Goal: Information Seeking & Learning: Understand process/instructions

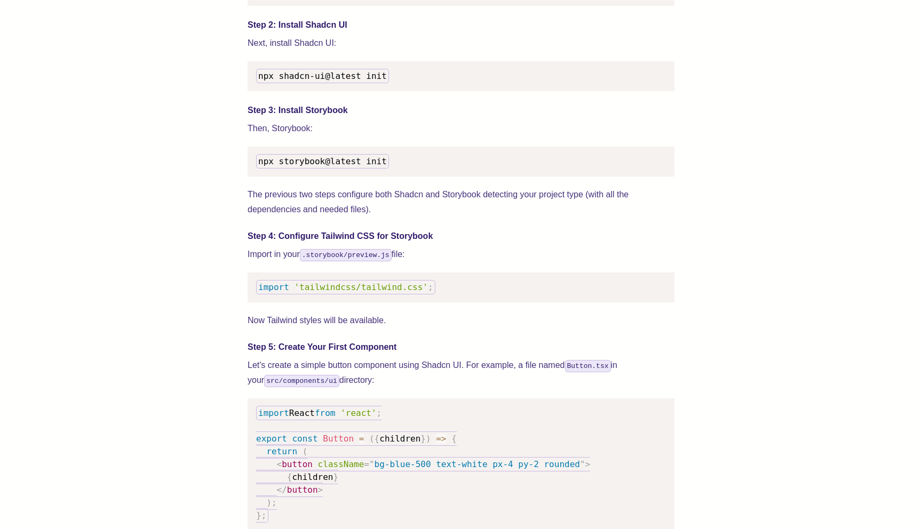
scroll to position [1165, 0]
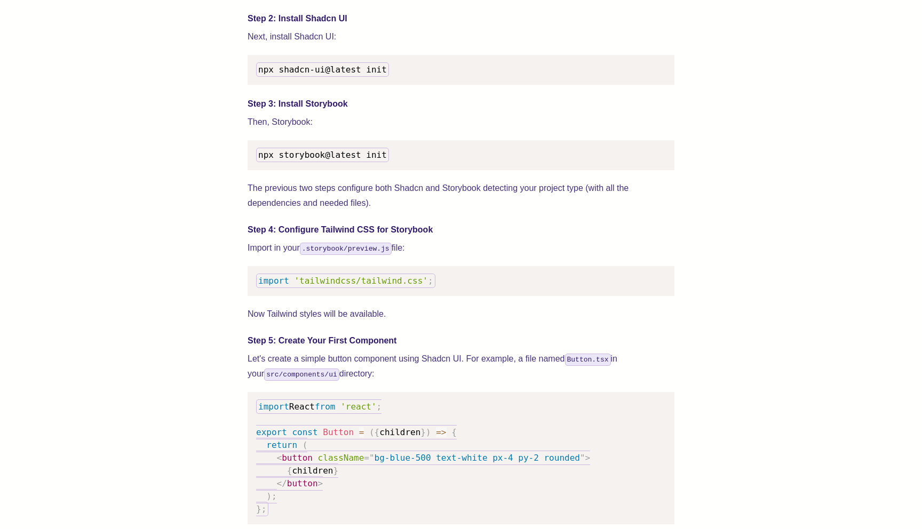
click at [330, 160] on span "npx storybook@latest init" at bounding box center [322, 155] width 129 height 10
copy span "npx storybook@latest init"
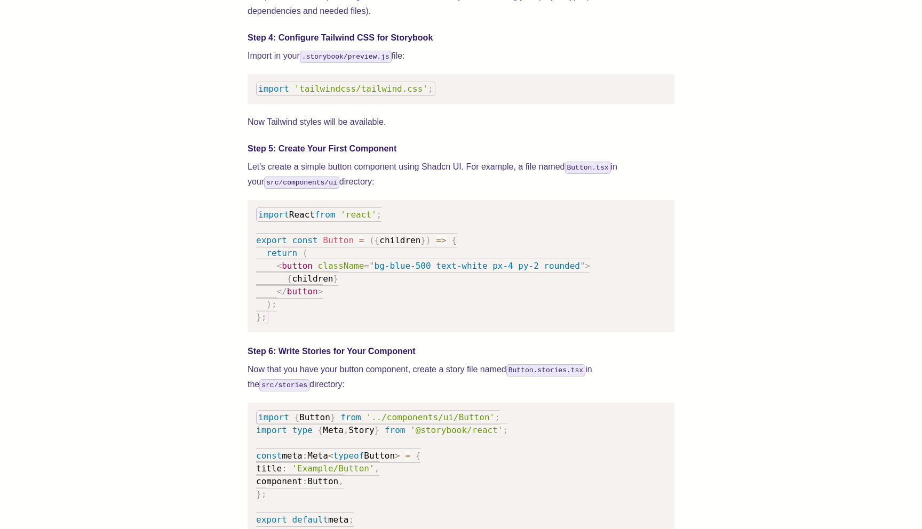
scroll to position [1364, 0]
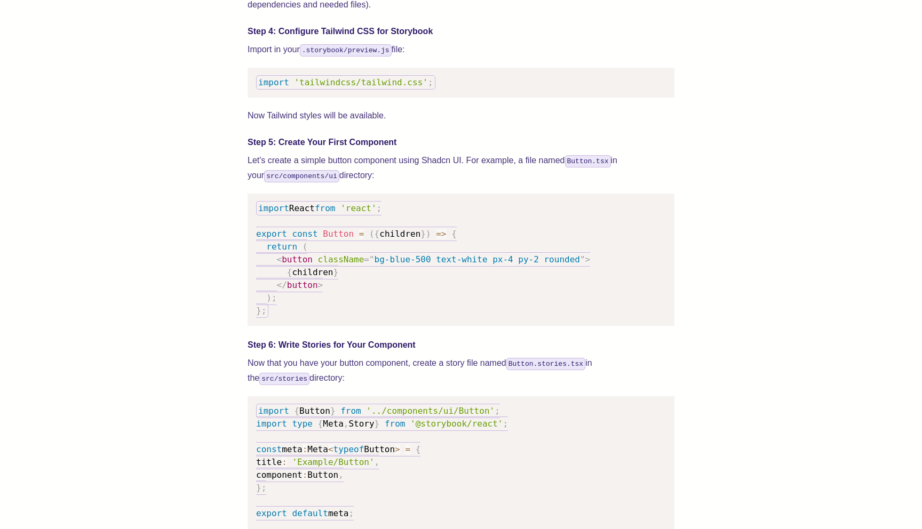
click at [194, 198] on div "We wrote this guide to show you how to set up both Shadcn UI and Storybook to c…" at bounding box center [461, 383] width 836 height 2696
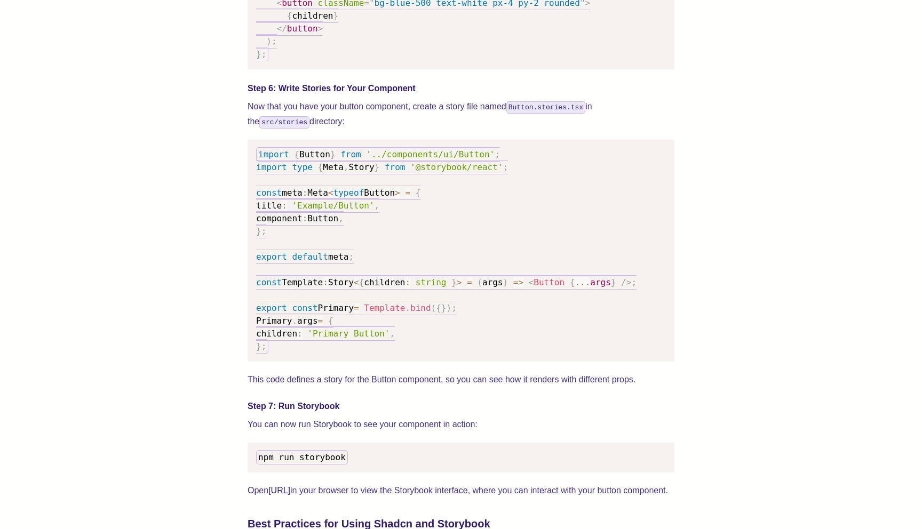
scroll to position [1628, 0]
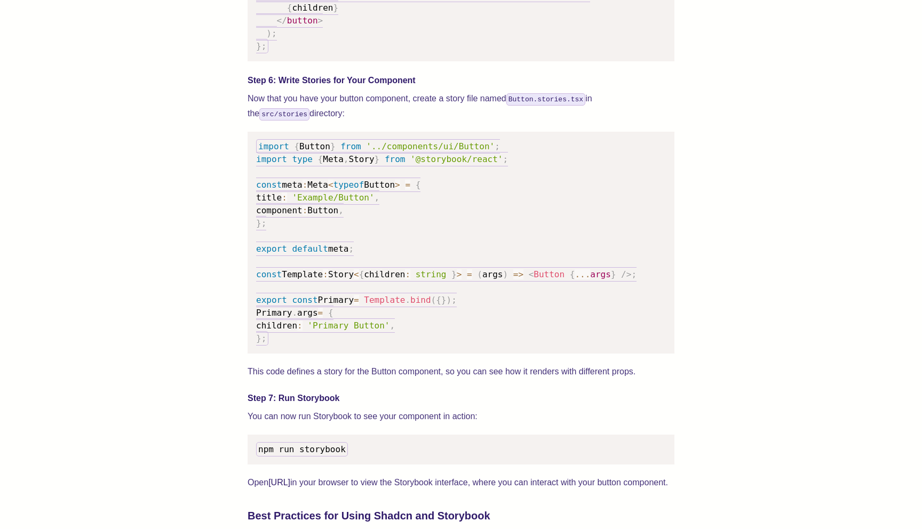
click at [360, 115] on p "Now that you have your button component, create a story file named Button.stori…" at bounding box center [460, 106] width 427 height 30
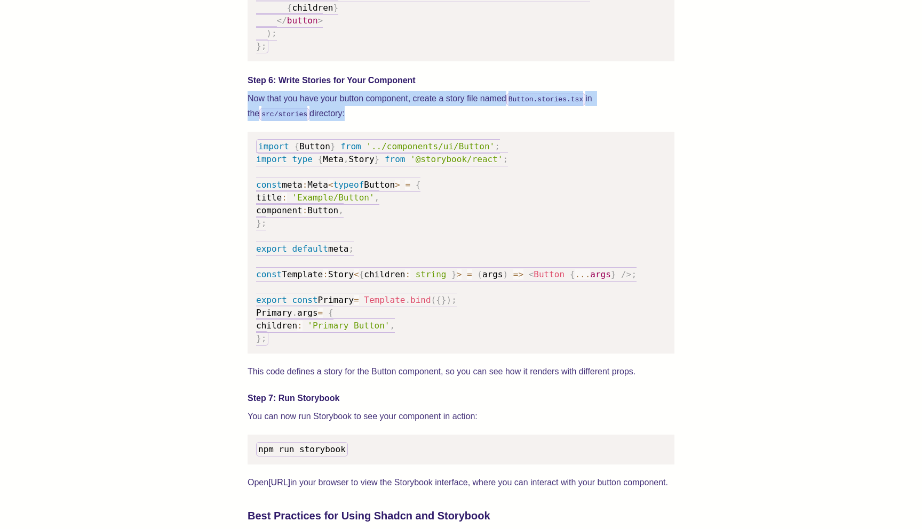
click at [360, 115] on p "Now that you have your button component, create a story file named Button.stori…" at bounding box center [460, 106] width 427 height 30
click at [373, 121] on p "Now that you have your button component, create a story file named Button.stori…" at bounding box center [460, 106] width 427 height 30
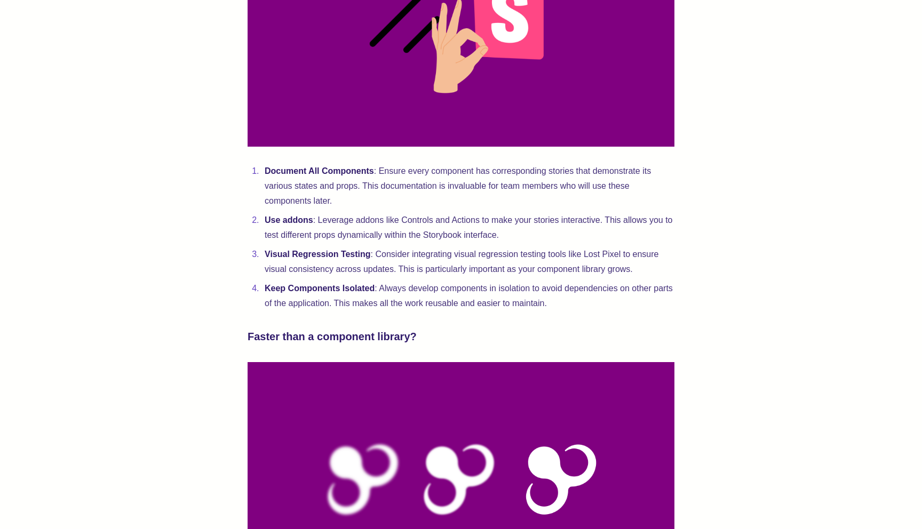
scroll to position [2285, 0]
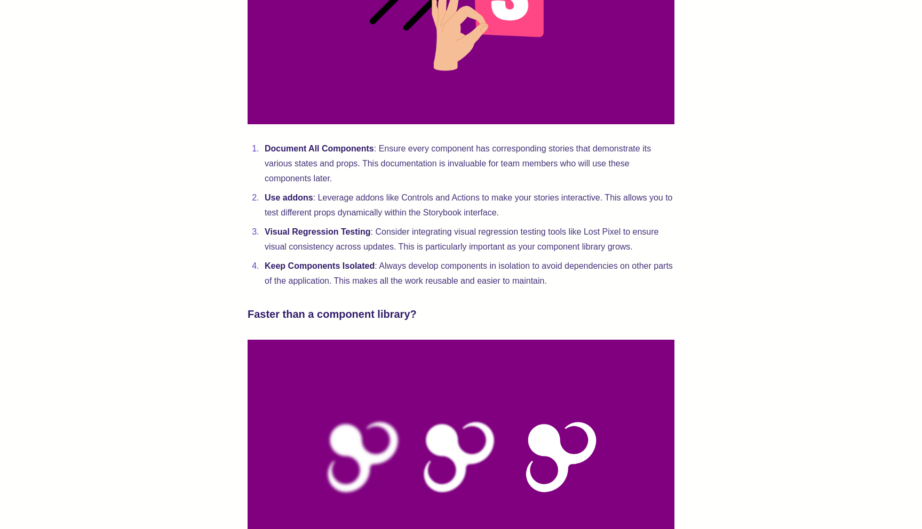
click at [372, 186] on li "Document All Components : Ensure every component has corresponding stories that…" at bounding box center [467, 163] width 413 height 45
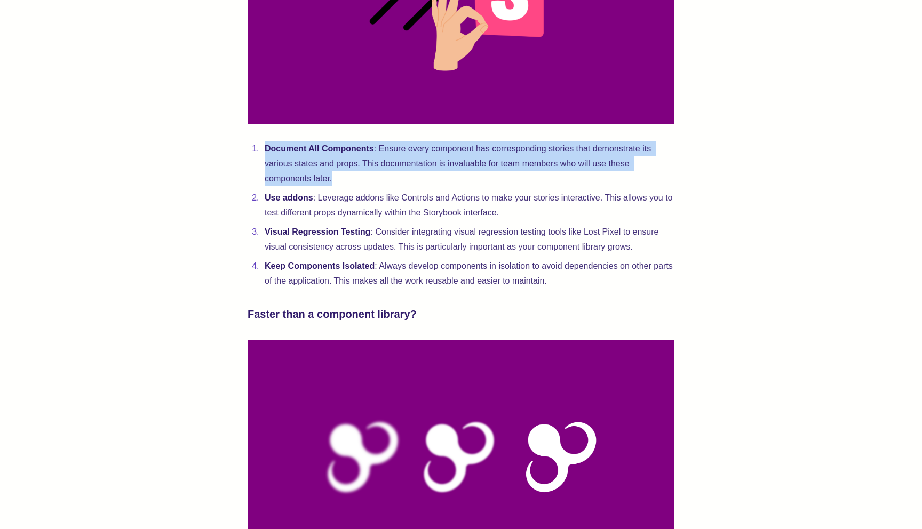
click at [372, 186] on li "Document All Components : Ensure every component has corresponding stories that…" at bounding box center [467, 163] width 413 height 45
click at [382, 186] on li "Document All Components : Ensure every component has corresponding stories that…" at bounding box center [467, 163] width 413 height 45
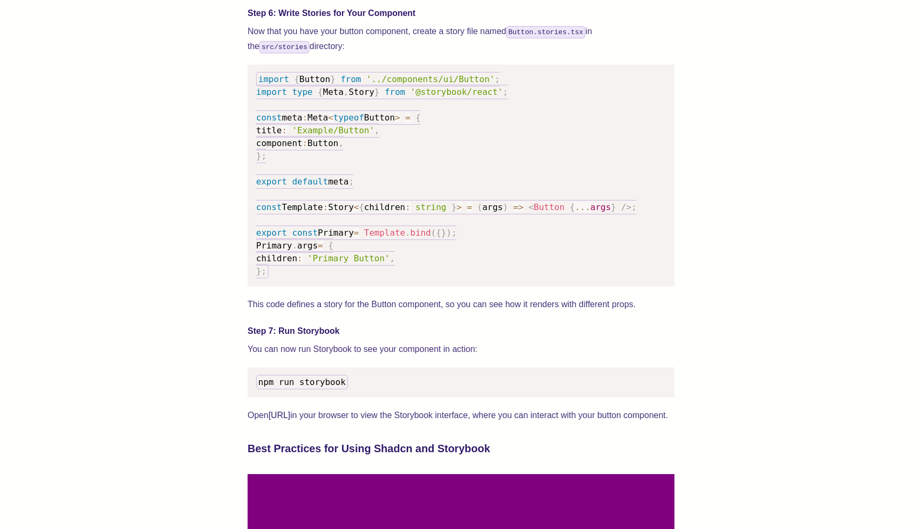
scroll to position [1674, 0]
